Goal: Answer question/provide support: Answer question/provide support

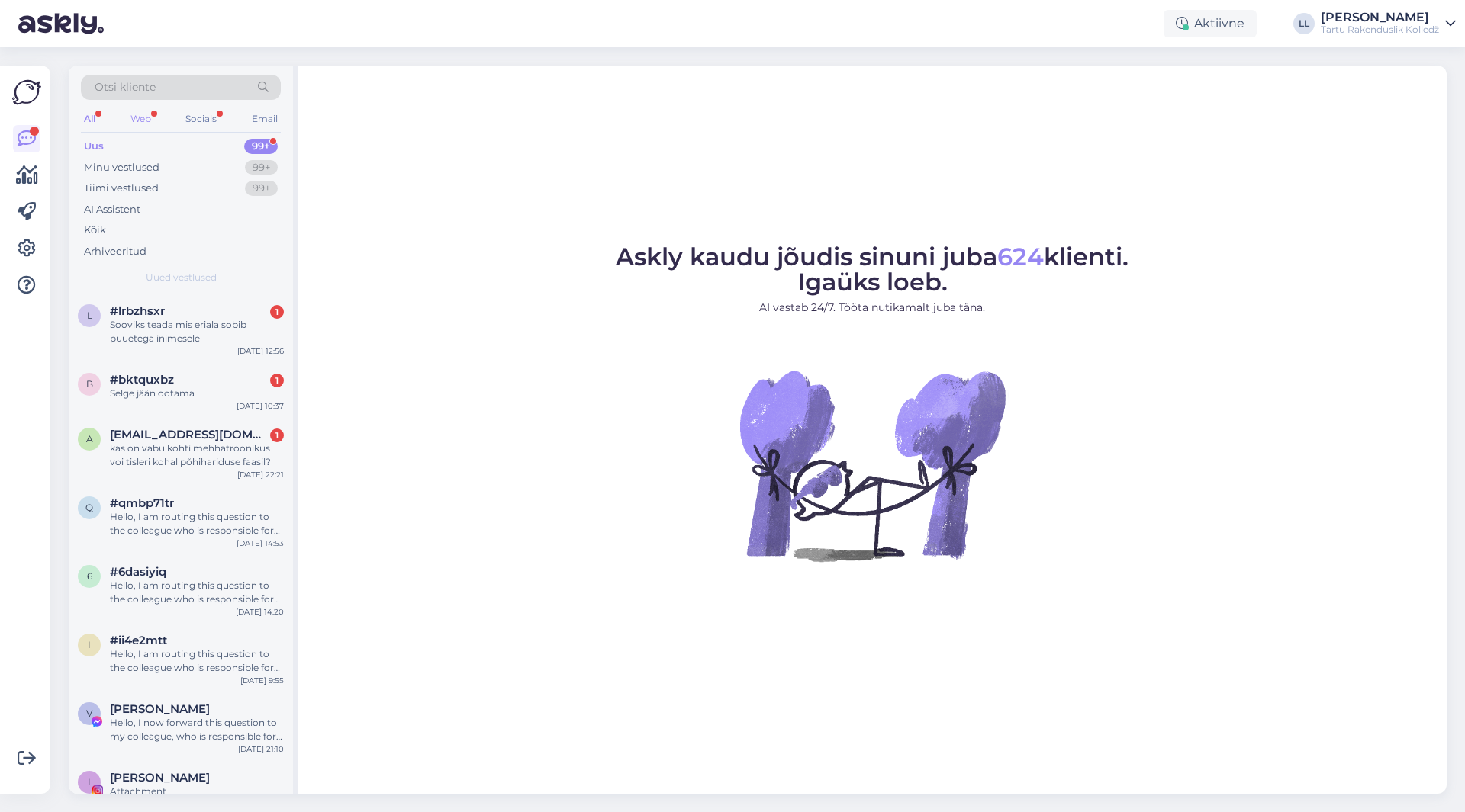
click at [142, 122] on div "Web" at bounding box center [140, 119] width 26 height 20
click at [172, 464] on div "kas on vabu kohti mehhatroonikus voi tisleri kohal põhihariduse faasil?" at bounding box center [197, 455] width 174 height 27
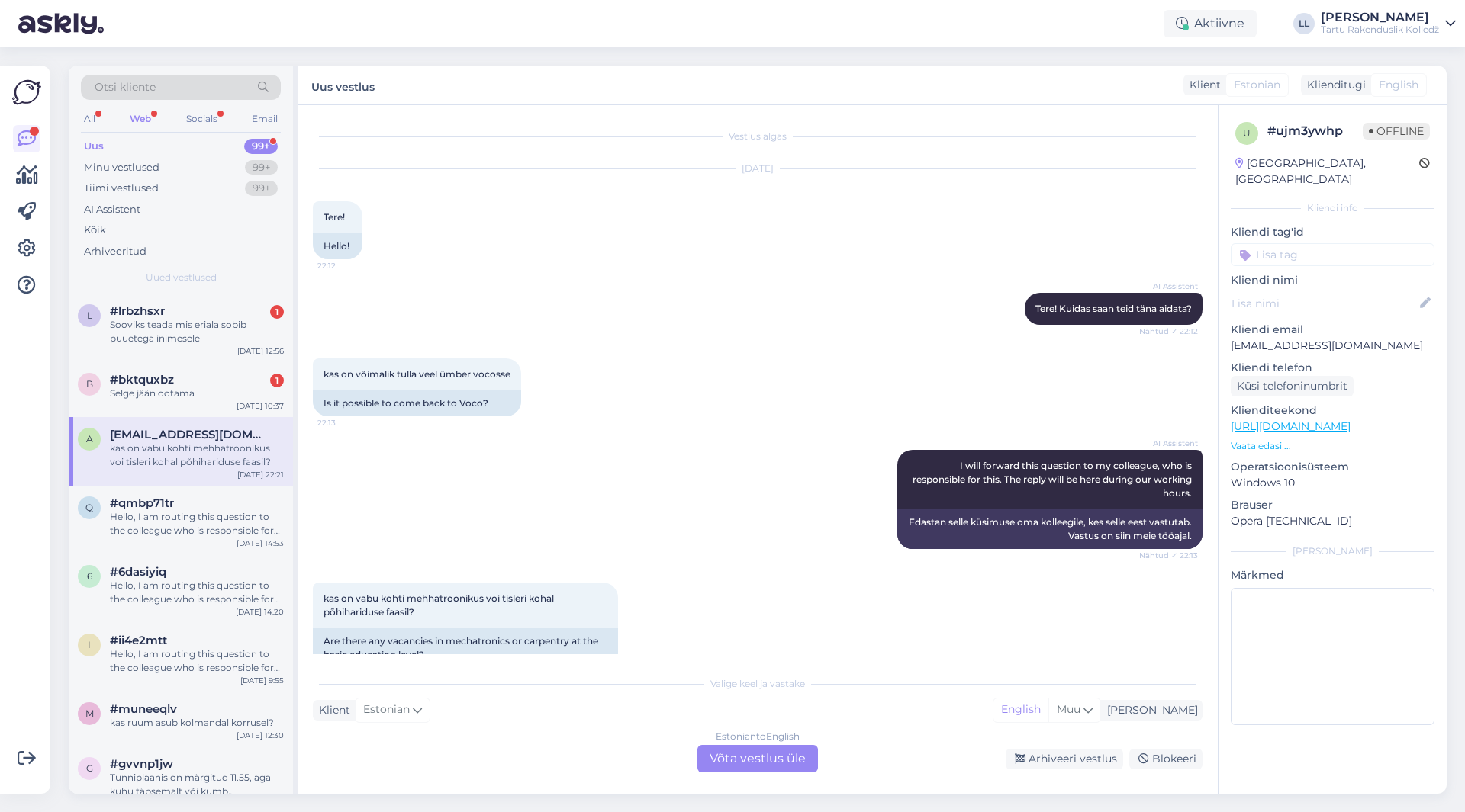
scroll to position [30, 0]
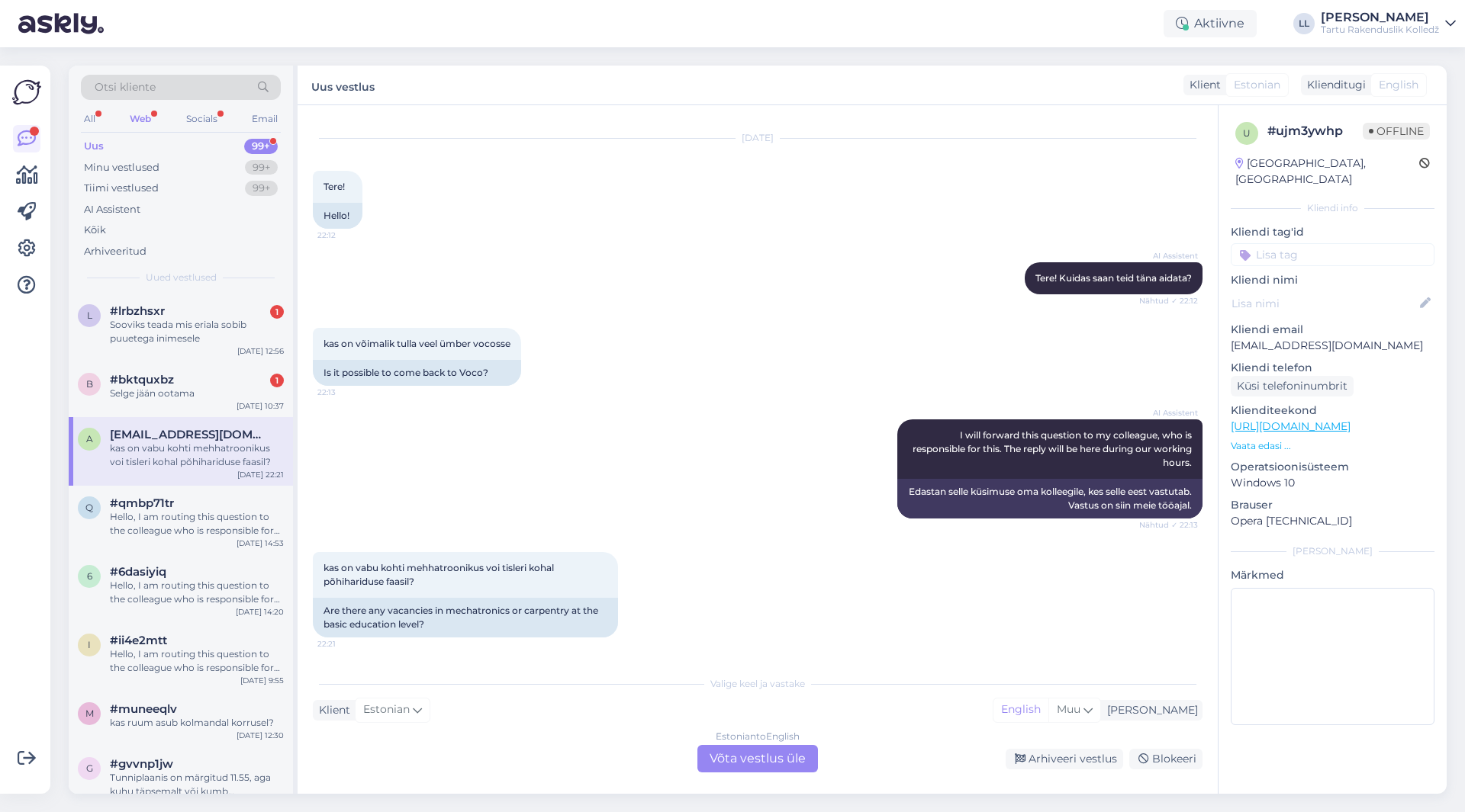
click at [779, 763] on div "Estonian to English Võta vestlus üle" at bounding box center [757, 758] width 121 height 27
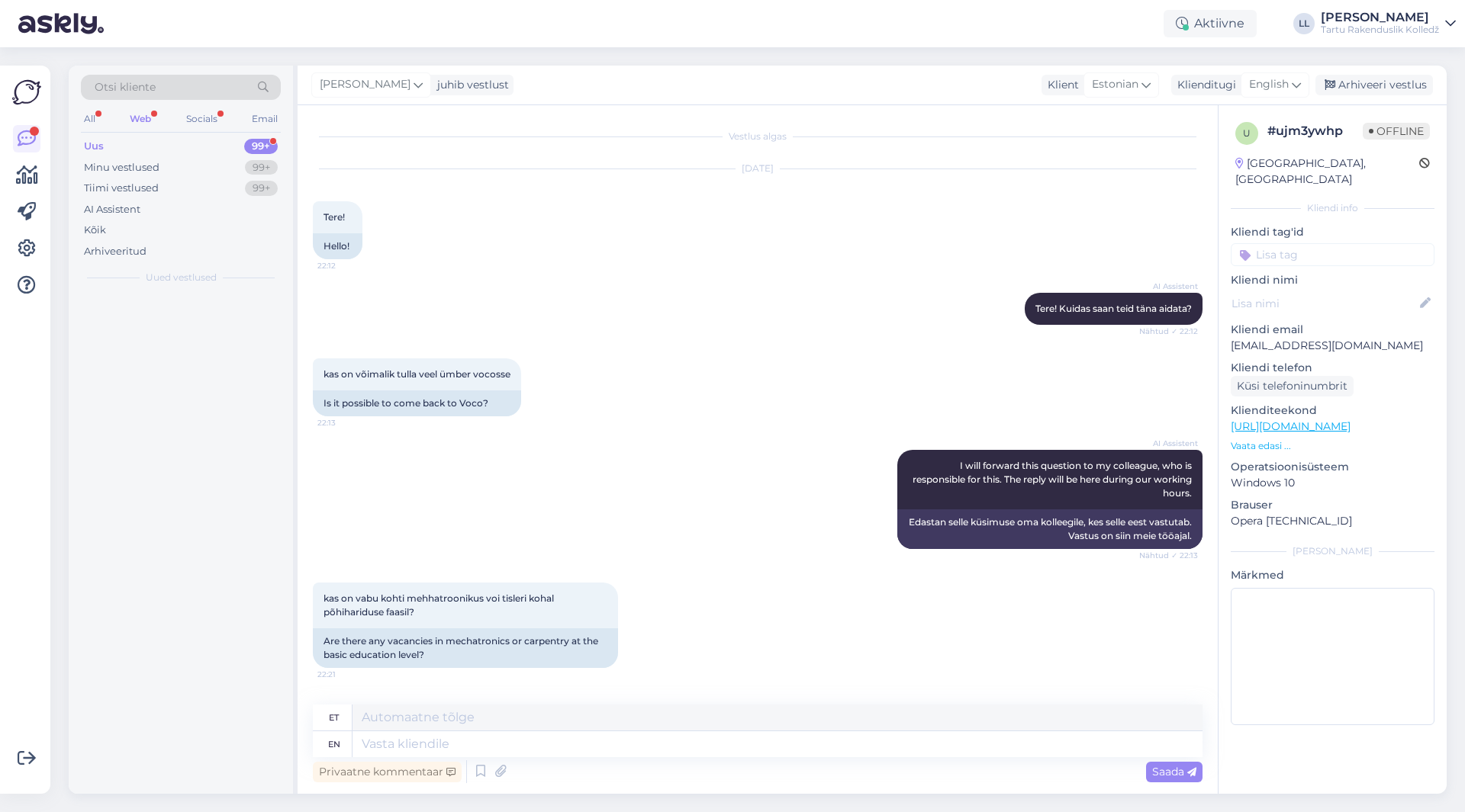
scroll to position [0, 0]
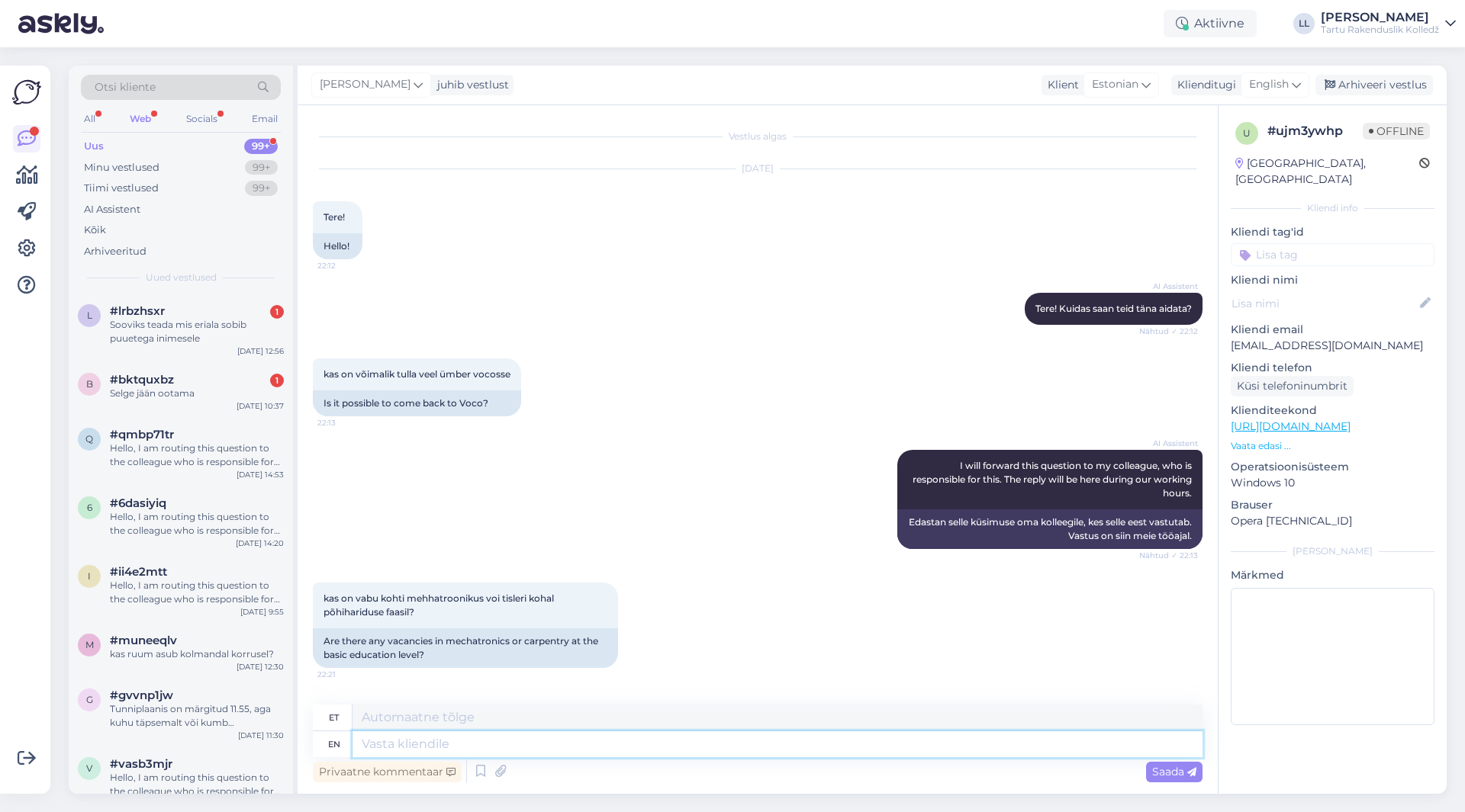
click at [439, 743] on textarea at bounding box center [777, 744] width 850 height 26
click at [1269, 78] on span "English" at bounding box center [1268, 85] width 40 height 17
type input "es"
click at [1211, 171] on link "Estonian" at bounding box center [1240, 177] width 168 height 24
click at [590, 737] on textarea at bounding box center [757, 741] width 889 height 32
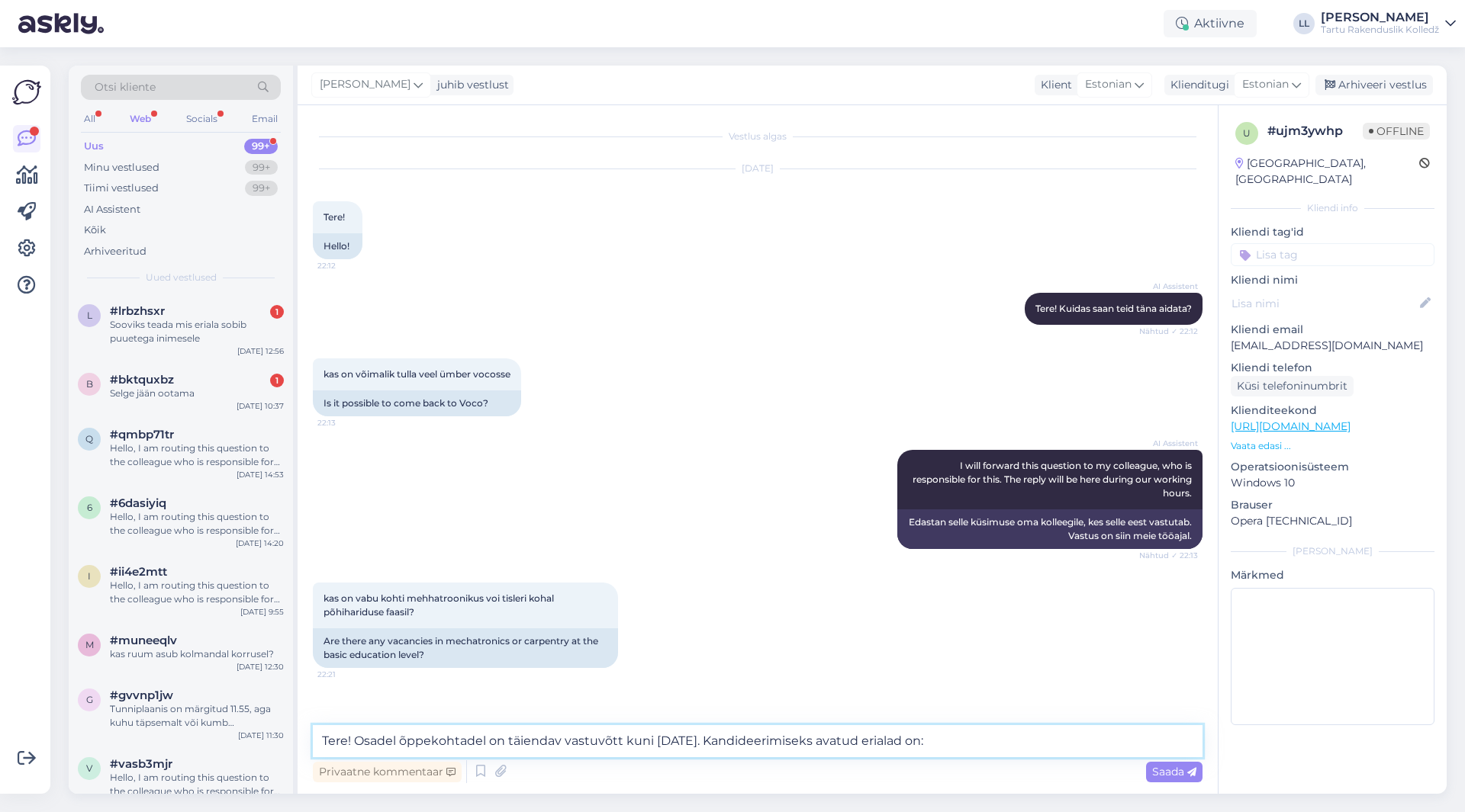
paste textarea "[URL][DOMAIN_NAME]"
type textarea "Tere! Osadel õppekohtadel on täiendav vastuvõtt kuni [DATE]. Kandideerimiseks a…"
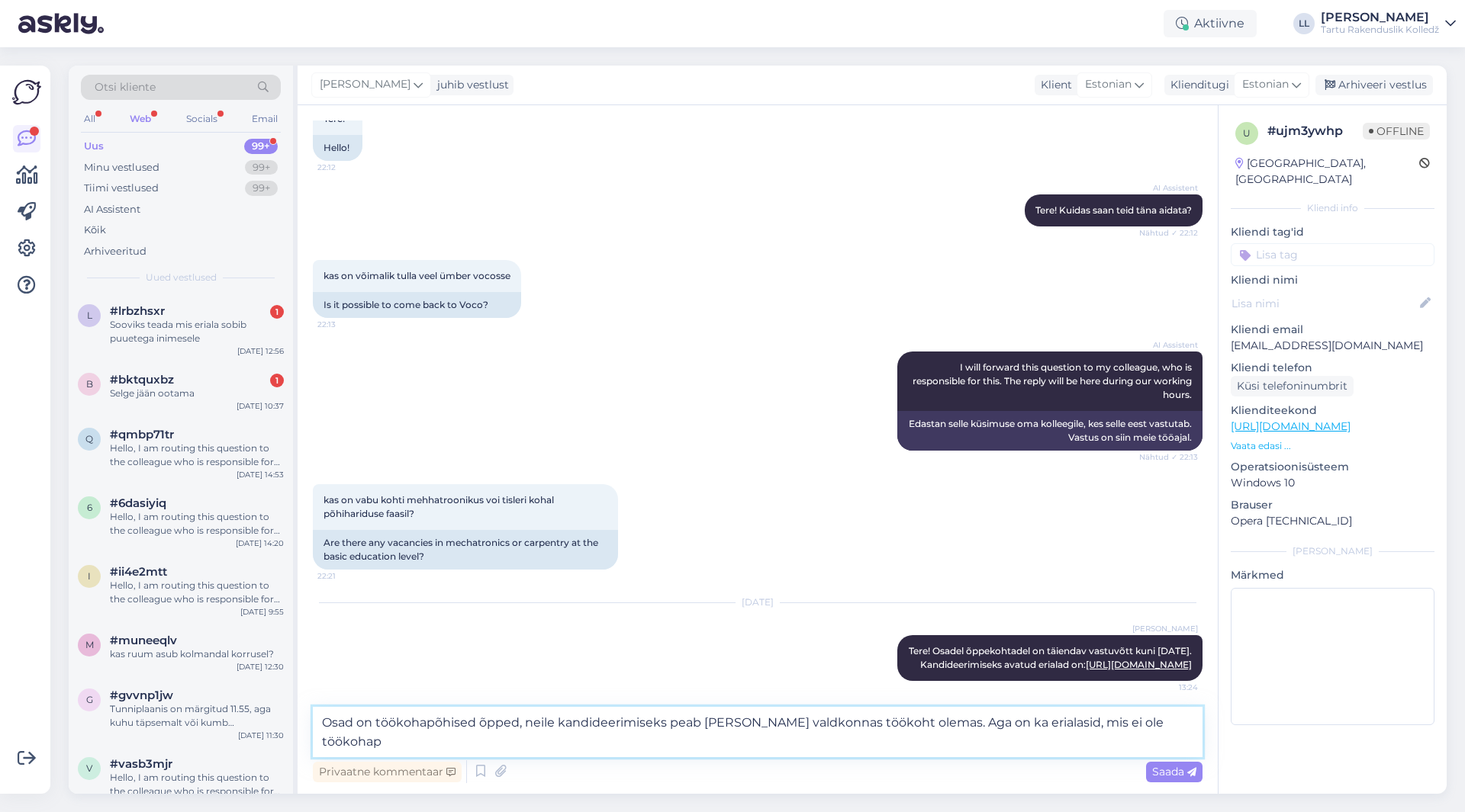
scroll to position [117, 0]
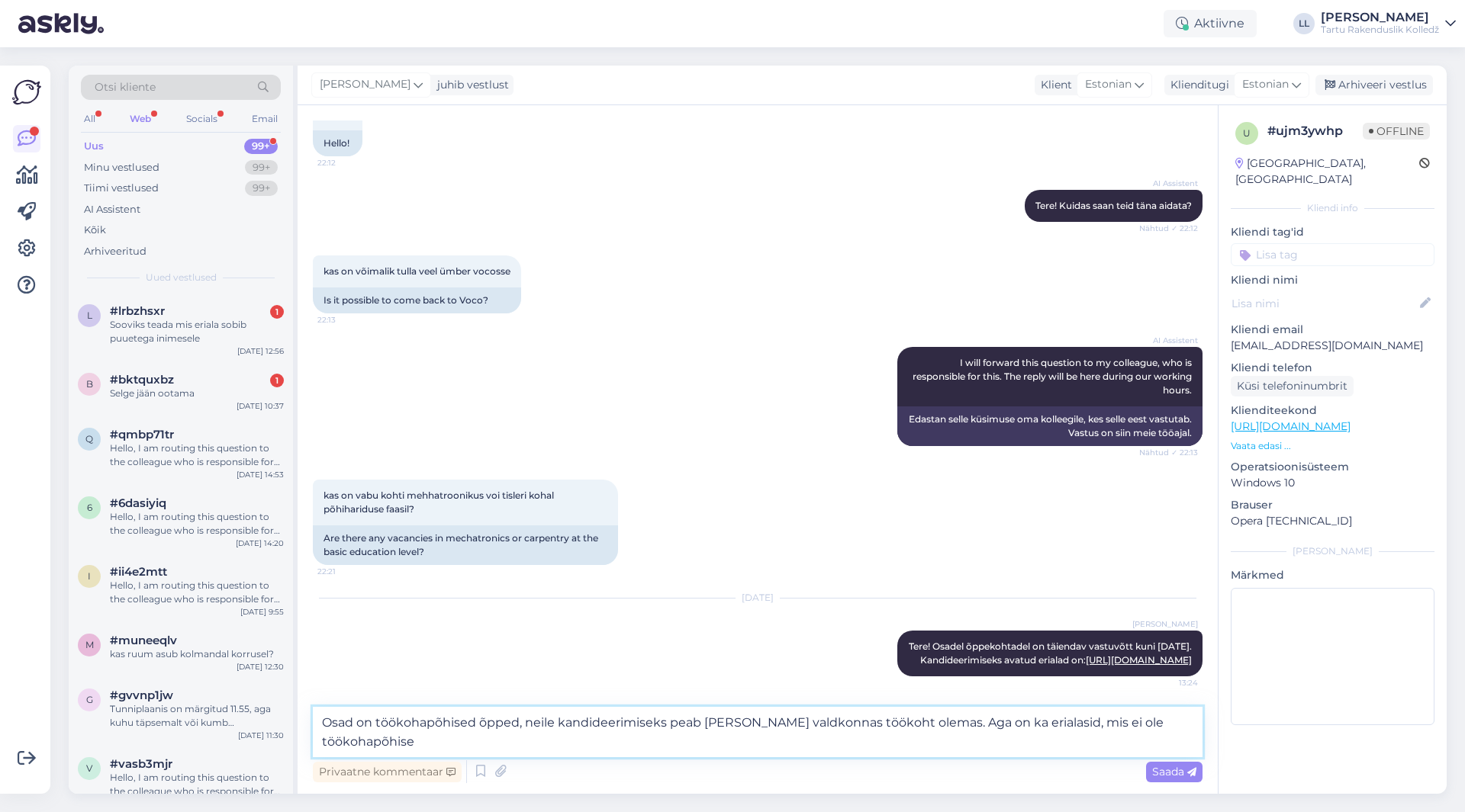
type textarea "Osad on töökohapõhised õpped, neile kandideerimiseks peab [PERSON_NAME] valdkon…"
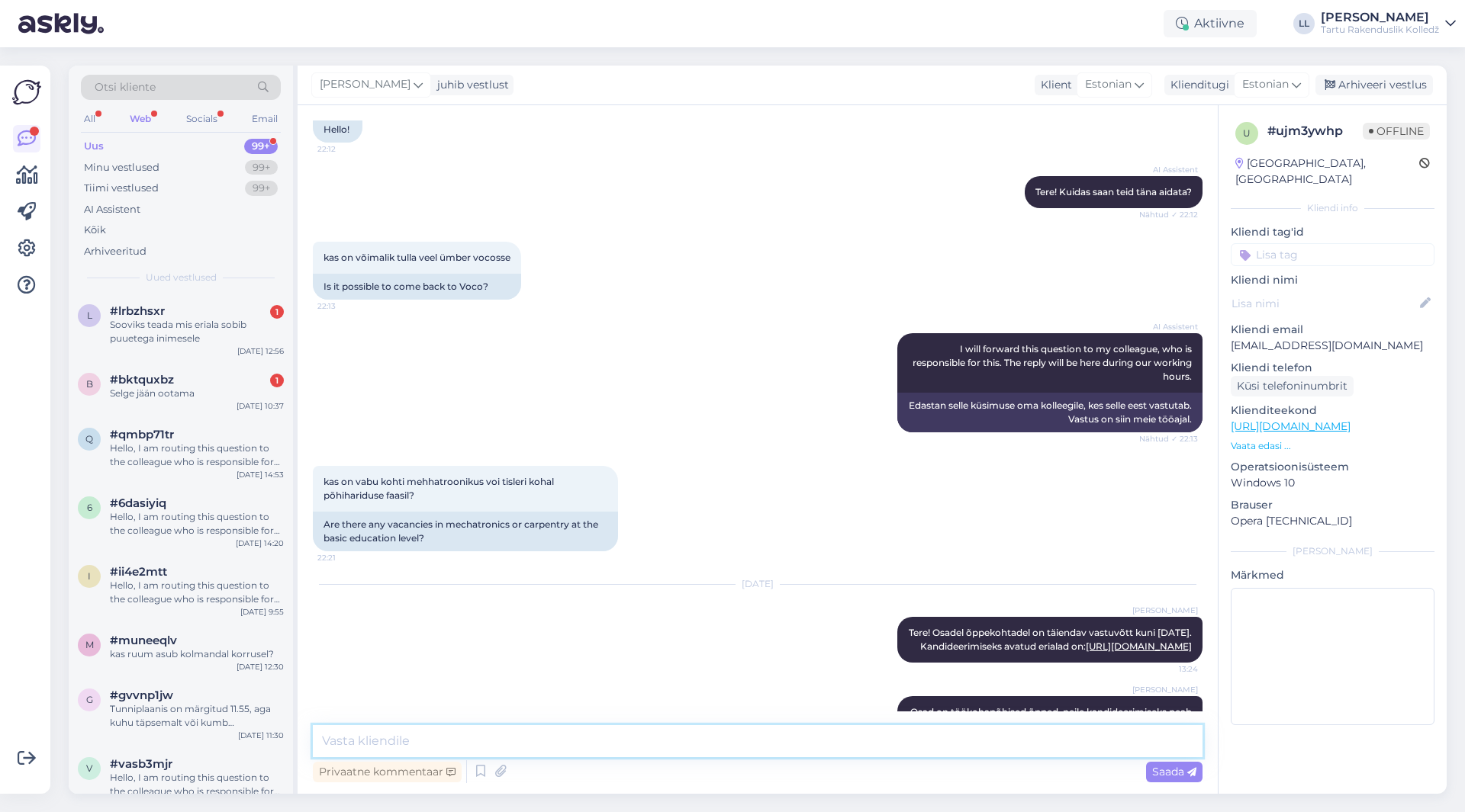
scroll to position [191, 0]
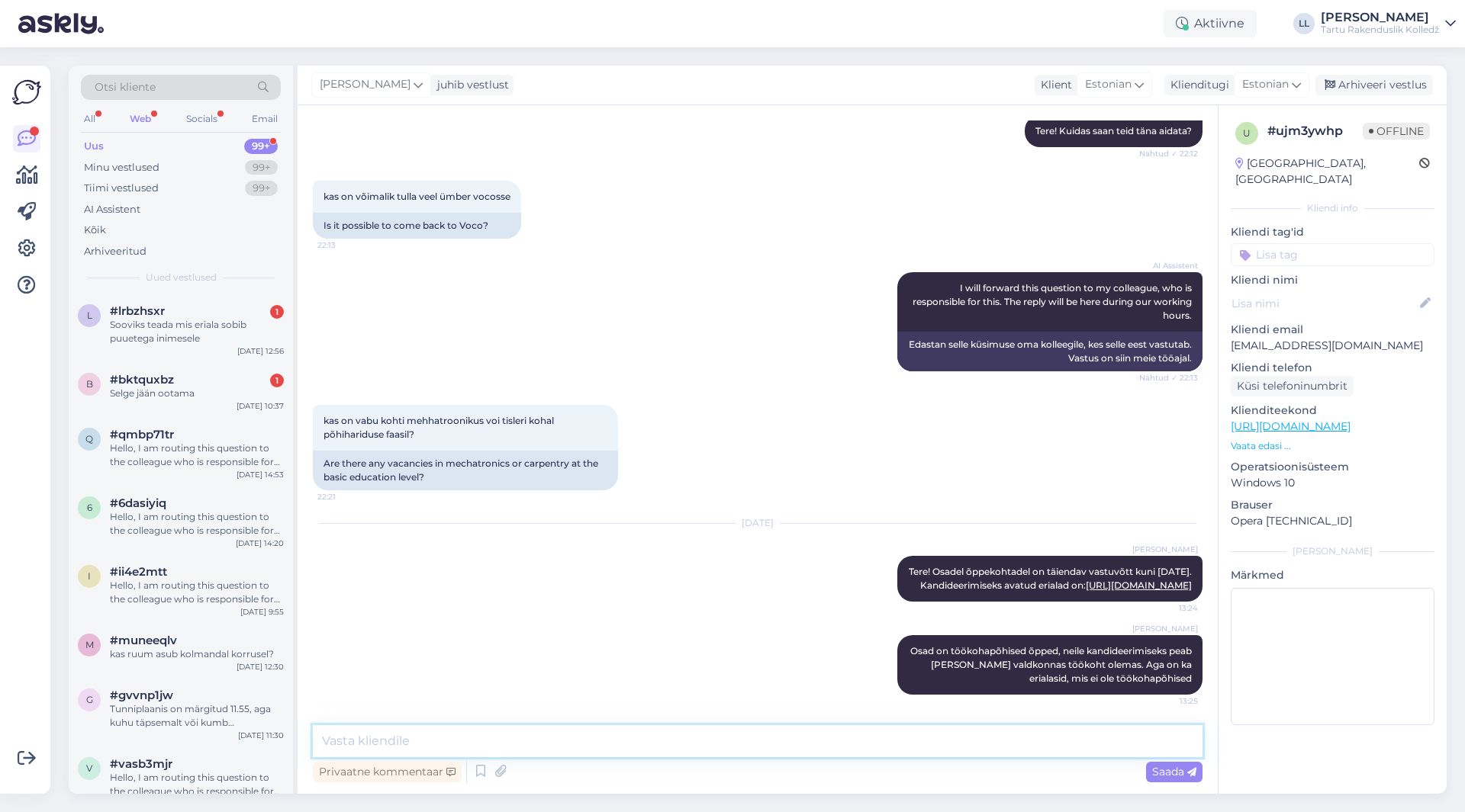
click at [903, 732] on textarea at bounding box center [757, 741] width 889 height 32
type textarea "p"
type textarea "Pöörake kindlasti tähelepanu õppevormile kadideerimisel (koolipõhine, koolipõhi…"
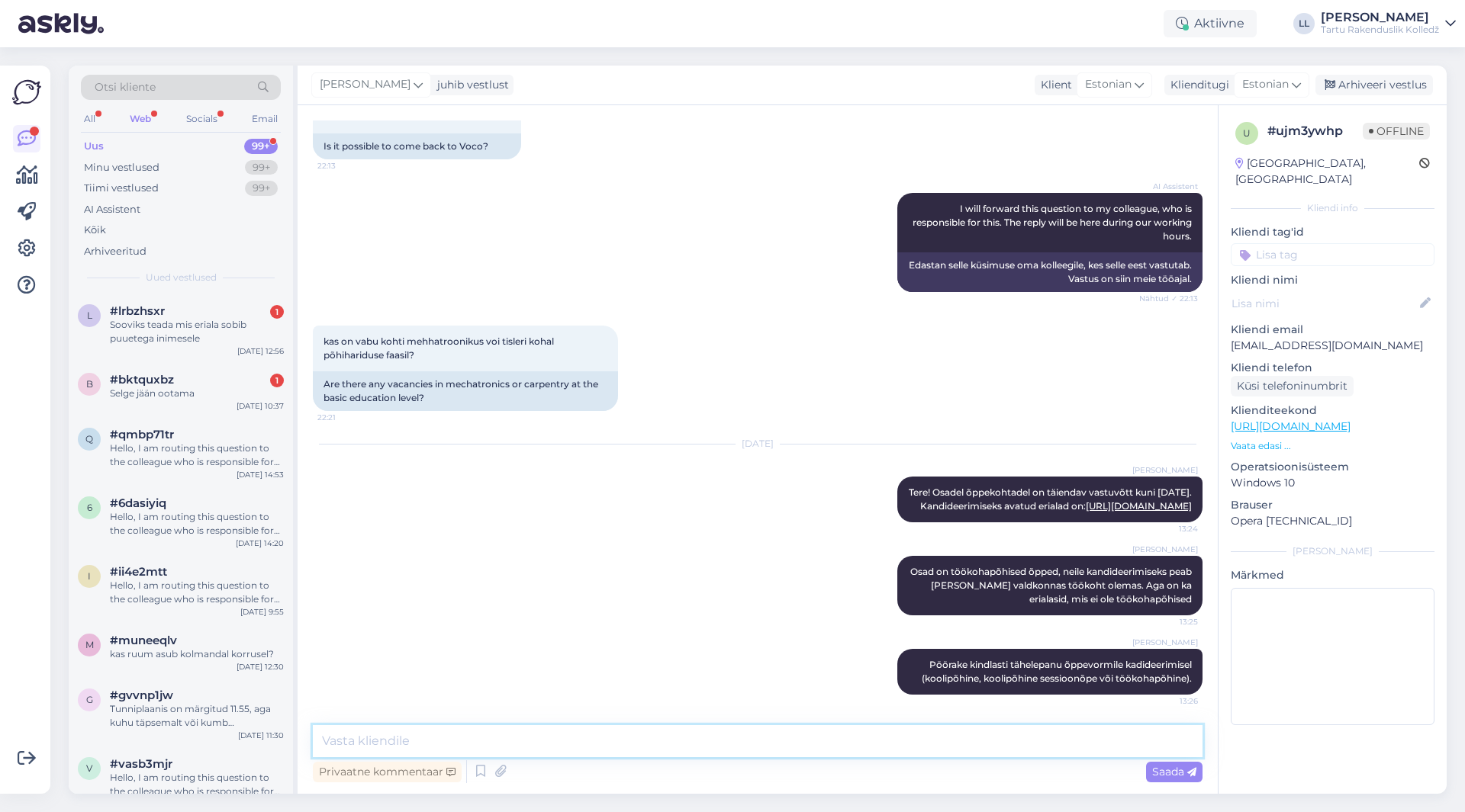
scroll to position [270, 0]
click at [610, 745] on textarea at bounding box center [757, 741] width 889 height 32
paste textarea "Kui vajad abi otsustamisel või avalduse esitamisel, siis pöördu: Vastuvõtu info…"
type textarea "Vajadusel pidage nõu meie vastuvõtutöötajatega: Kui vajad abi otsustamisel või …"
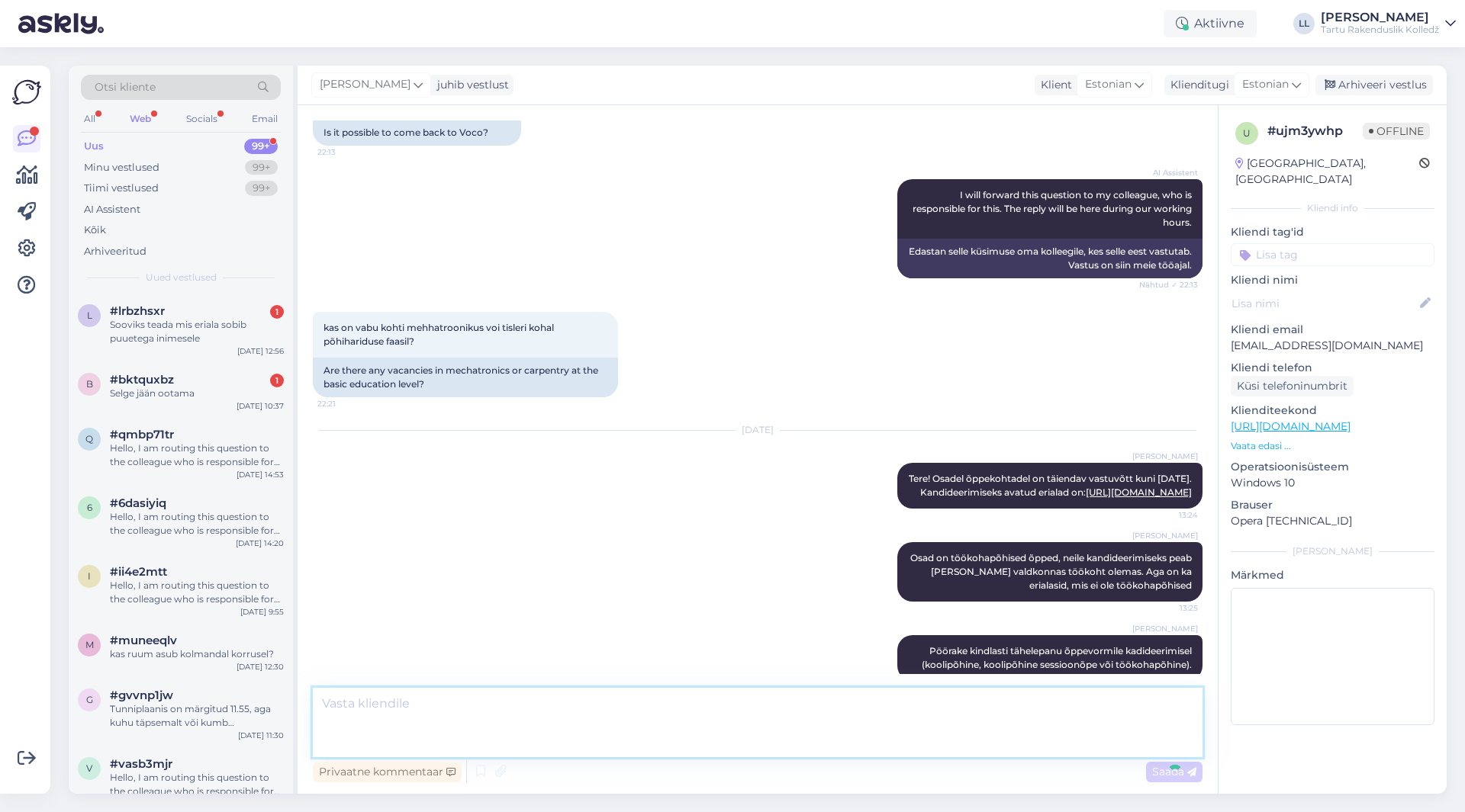
scroll to position [378, 0]
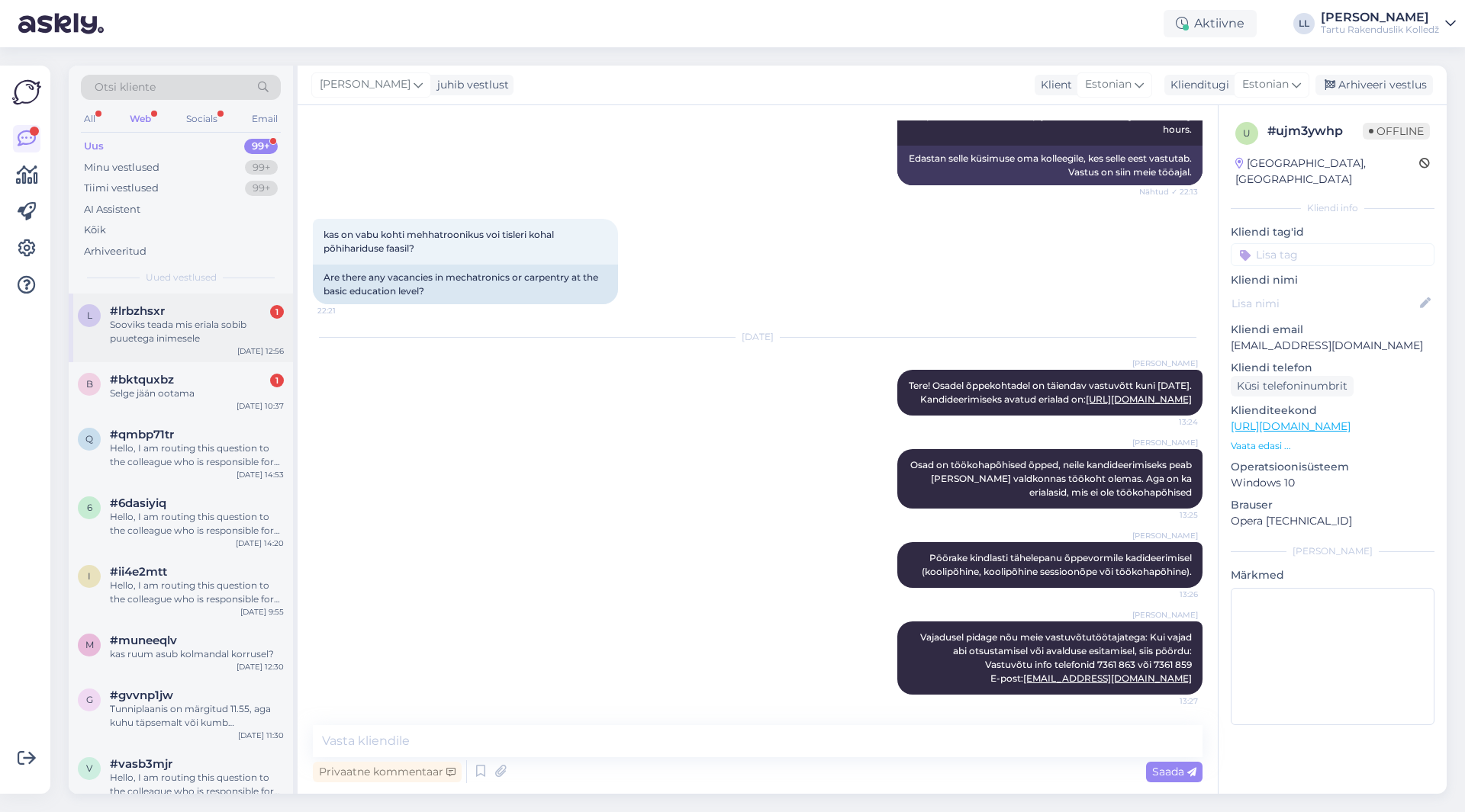
click at [163, 318] on div "Sooviks teada mis eriala sobib puuetega inimesele" at bounding box center [197, 332] width 174 height 27
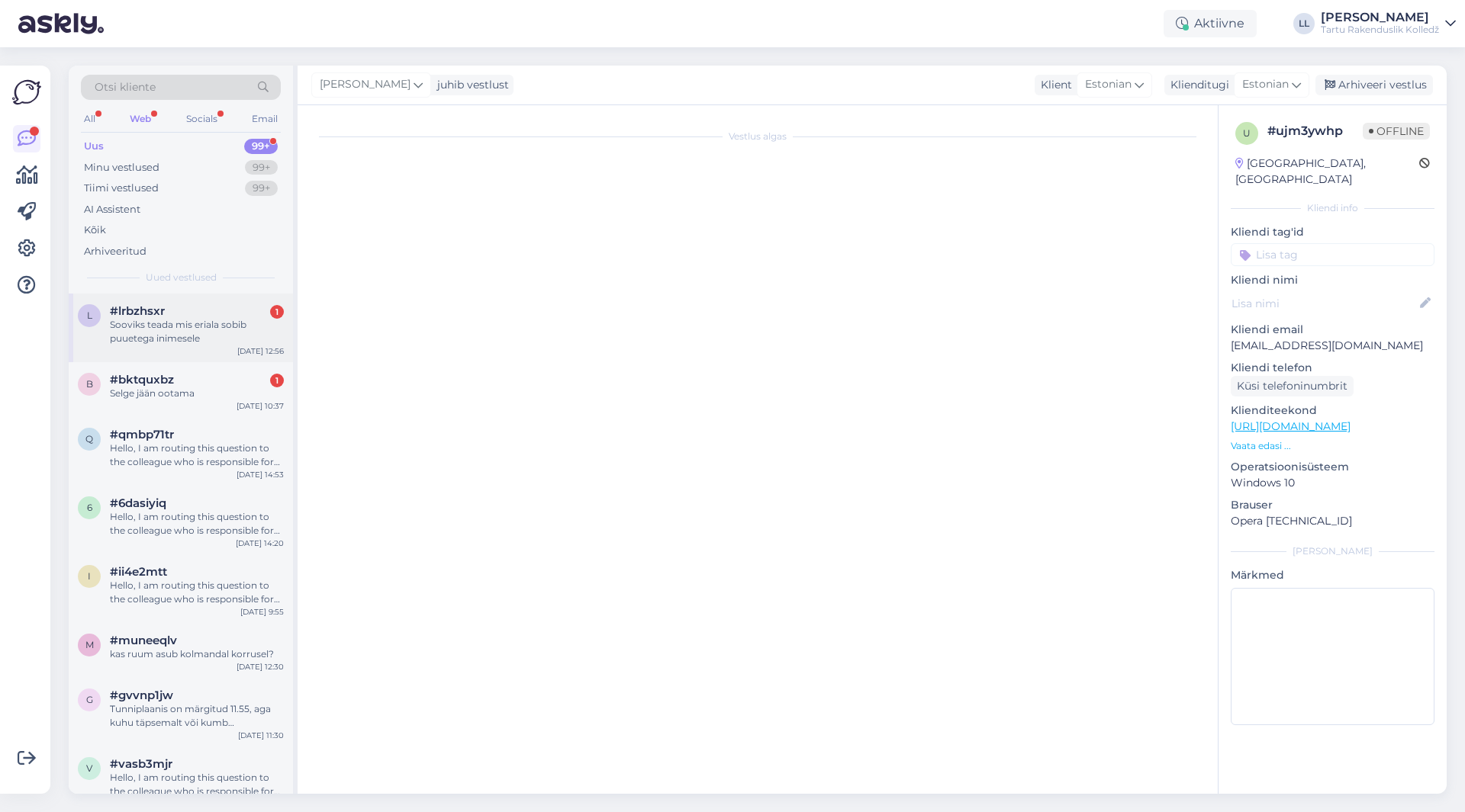
scroll to position [0, 0]
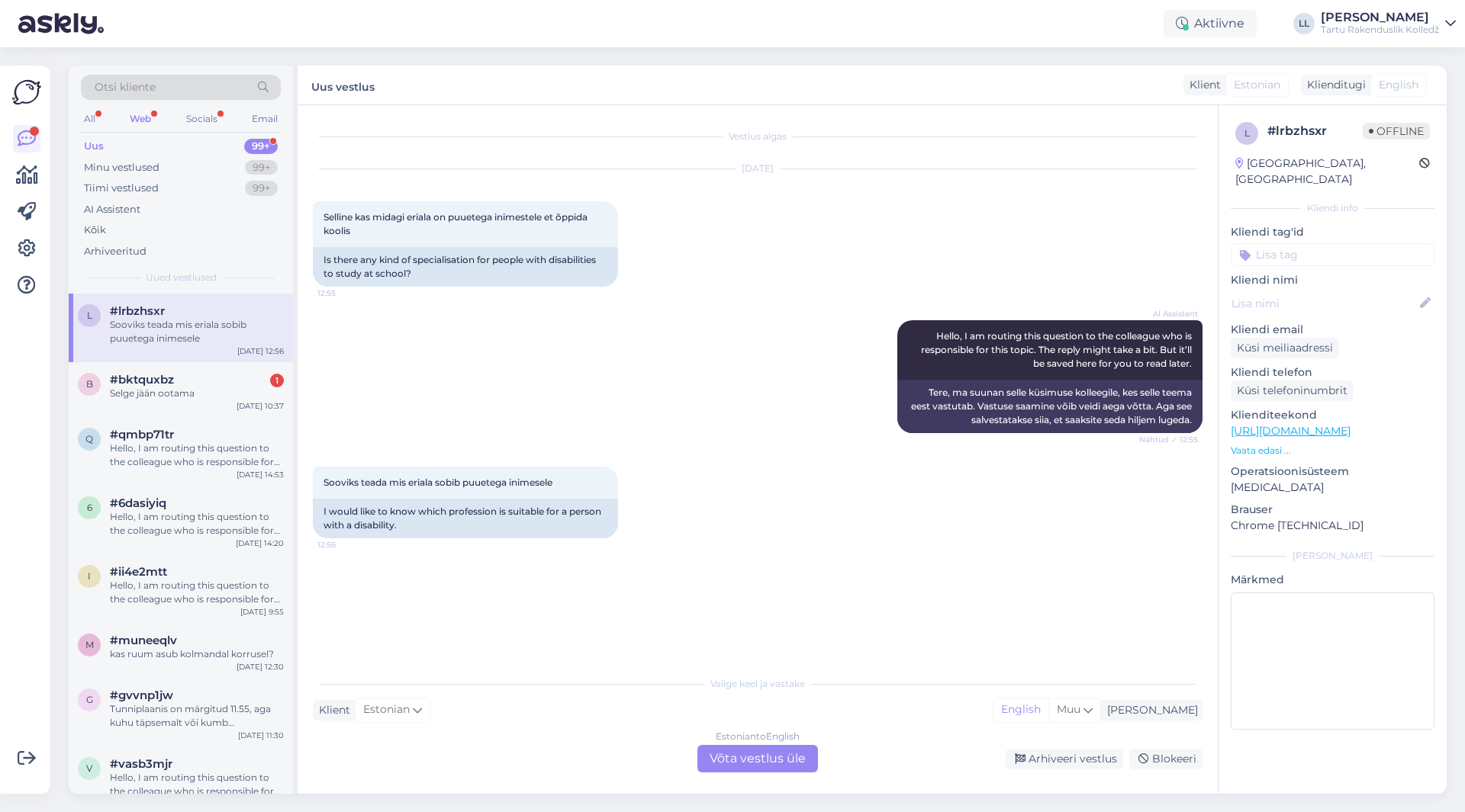
click at [788, 760] on div "Estonian to English Võta vestlus üle" at bounding box center [757, 758] width 121 height 27
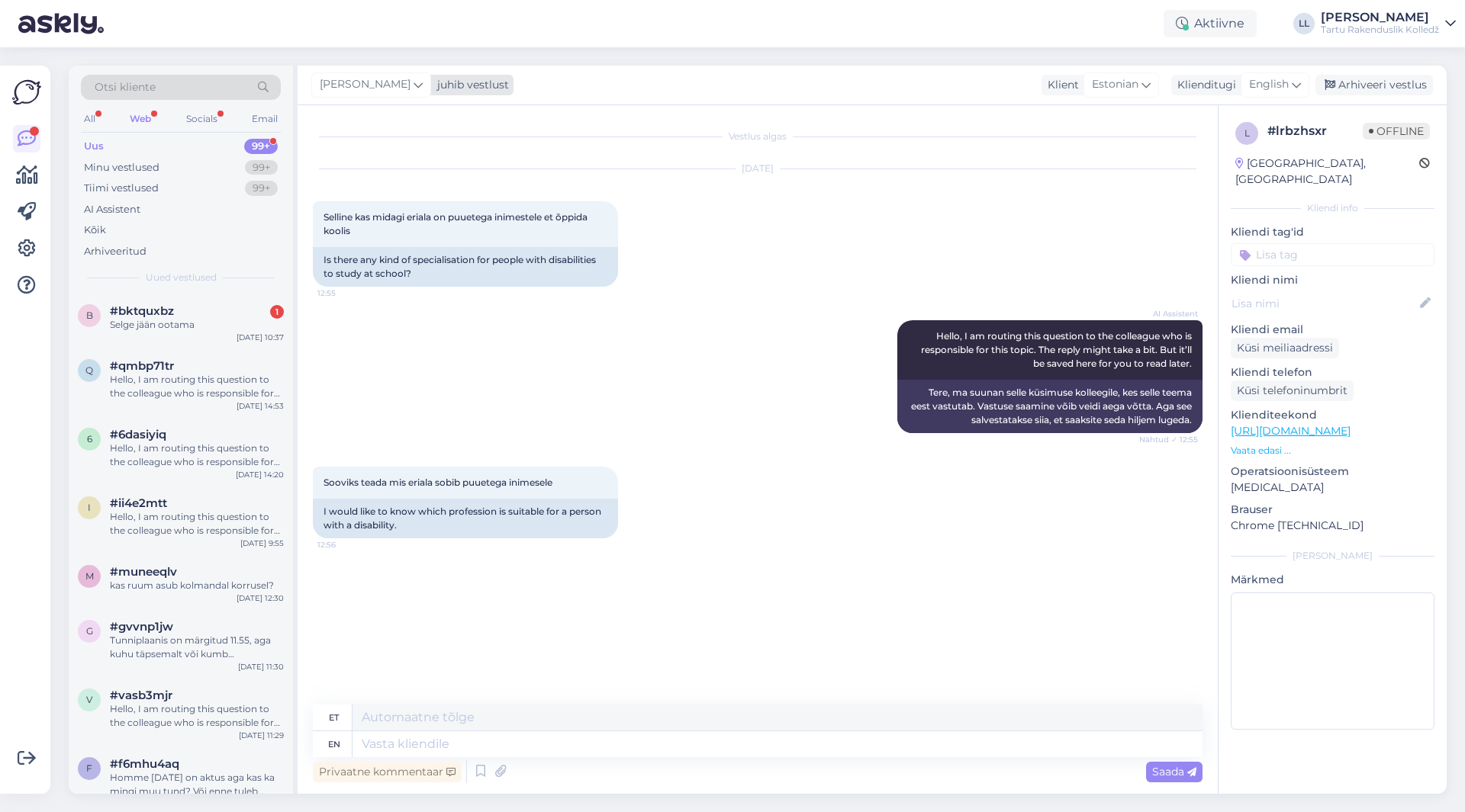
click at [414, 89] on icon at bounding box center [418, 85] width 9 height 17
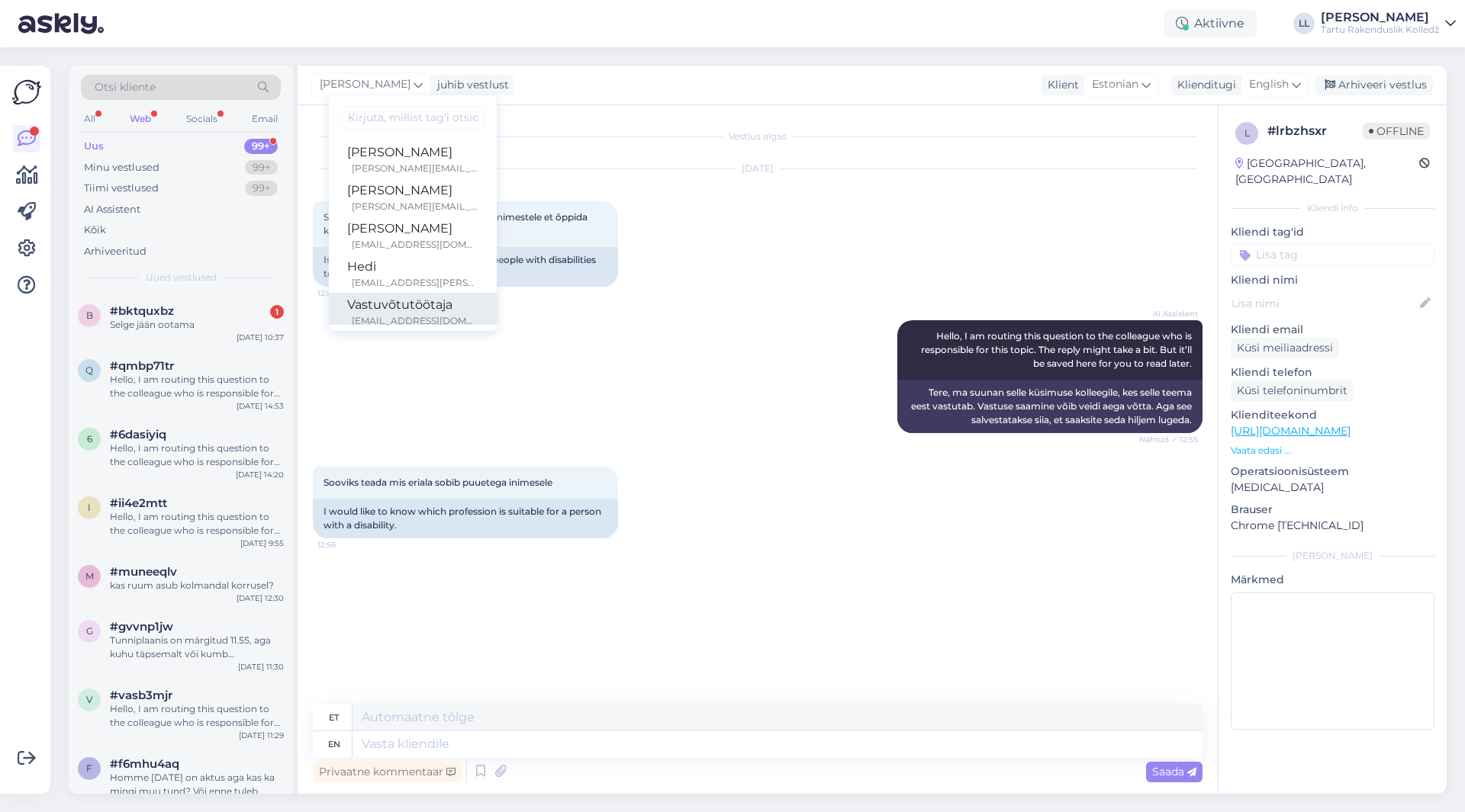
click at [384, 309] on div "Vastuvõtutöötaja" at bounding box center [412, 304] width 131 height 18
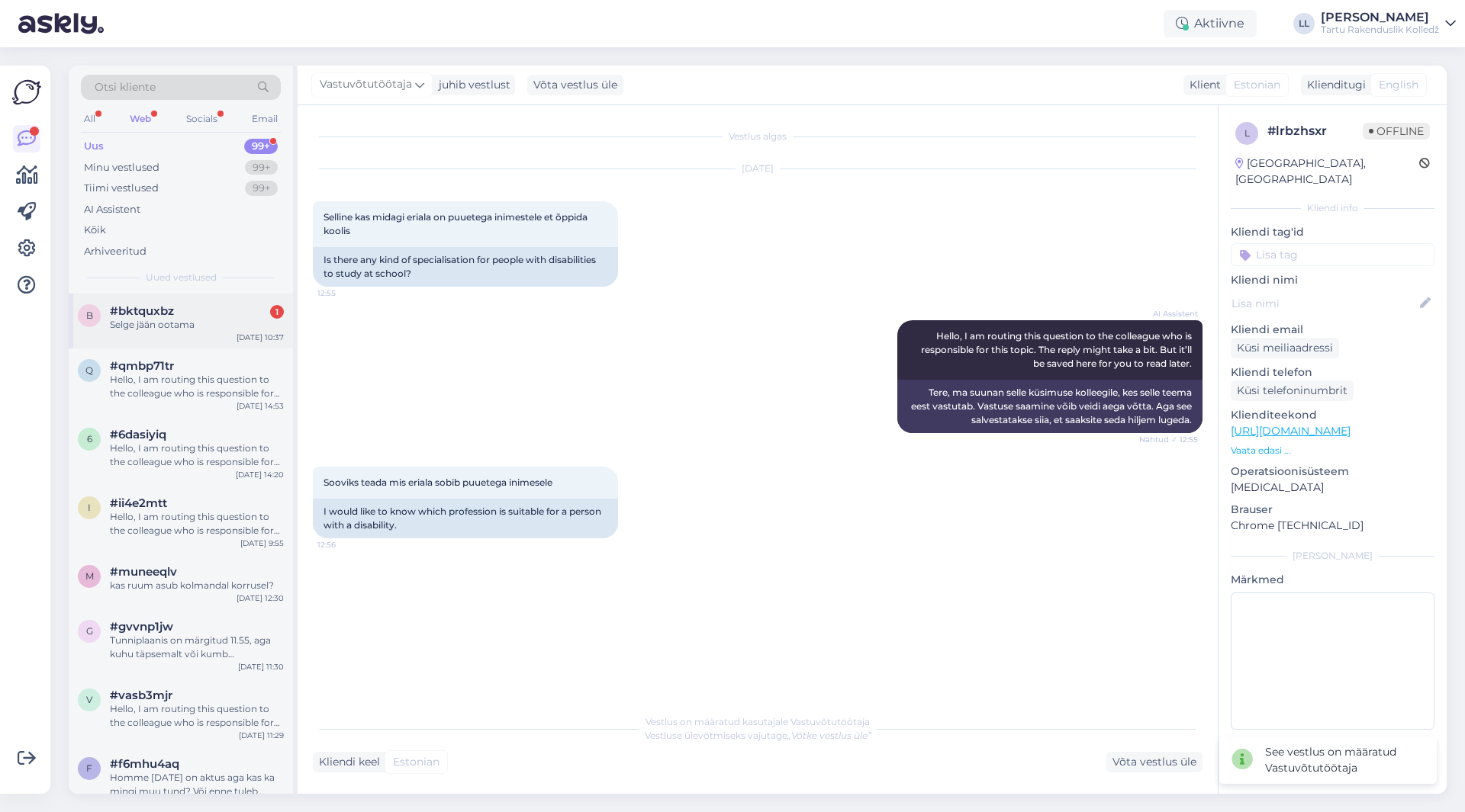
click at [170, 302] on div "b #bktquxbz 1 Selge jään ootama [DATE] 10:37" at bounding box center [181, 321] width 224 height 55
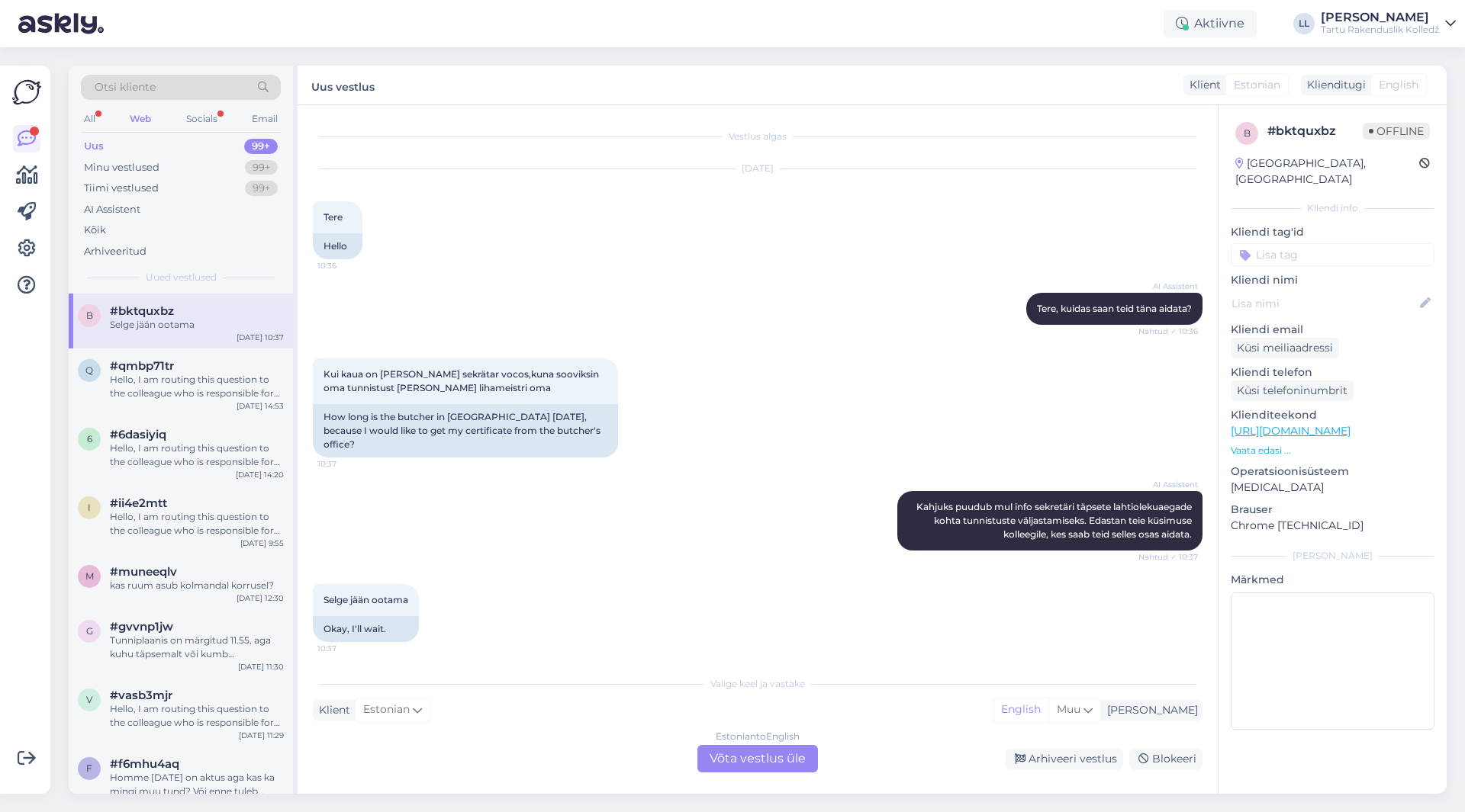
click at [766, 757] on div "Estonian to English Võta vestlus üle" at bounding box center [757, 758] width 121 height 27
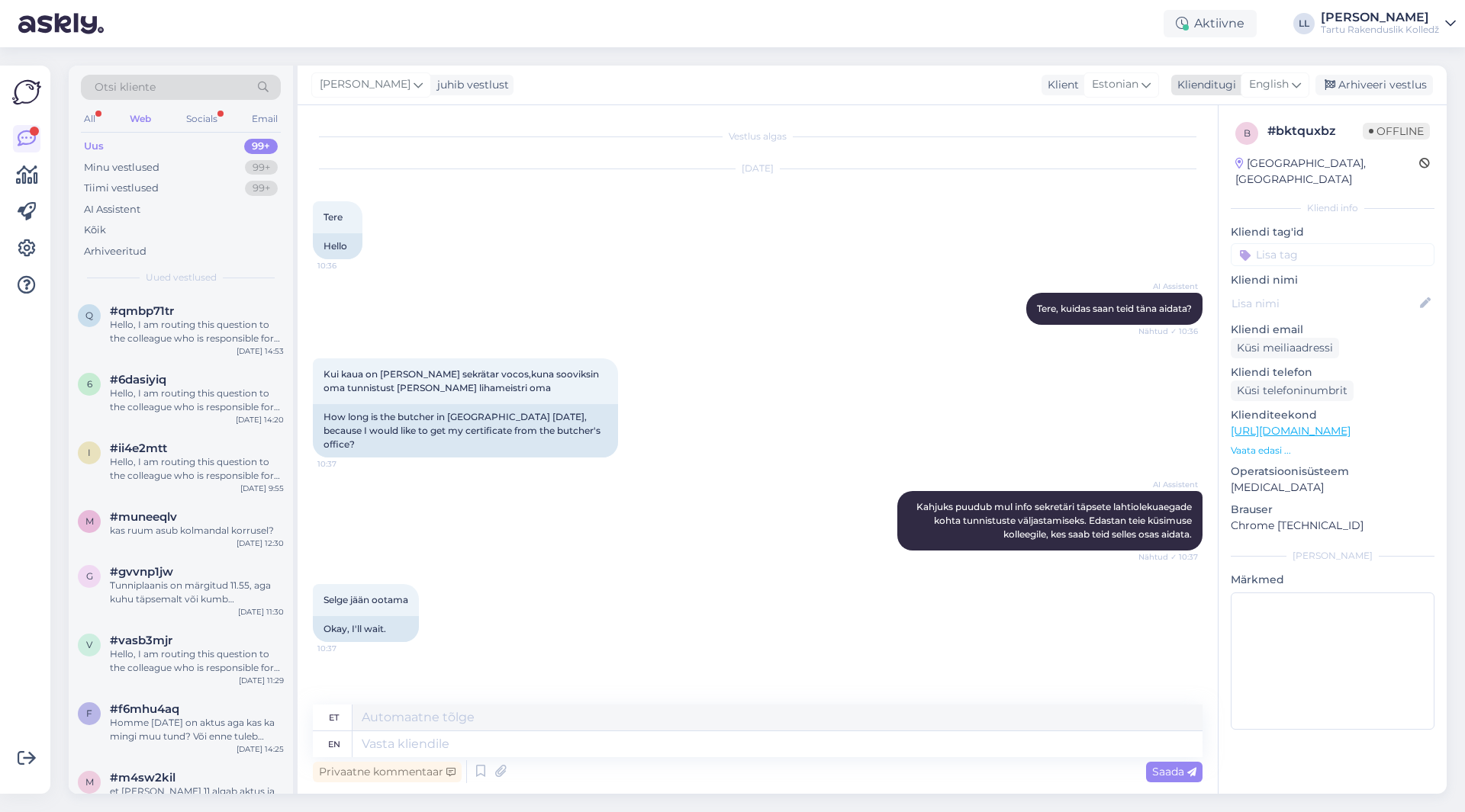
click at [1284, 85] on span "English" at bounding box center [1268, 85] width 40 height 17
click at [1249, 187] on link "Estonian" at bounding box center [1240, 177] width 168 height 24
click at [419, 740] on textarea at bounding box center [757, 741] width 889 height 32
